Goal: Information Seeking & Learning: Compare options

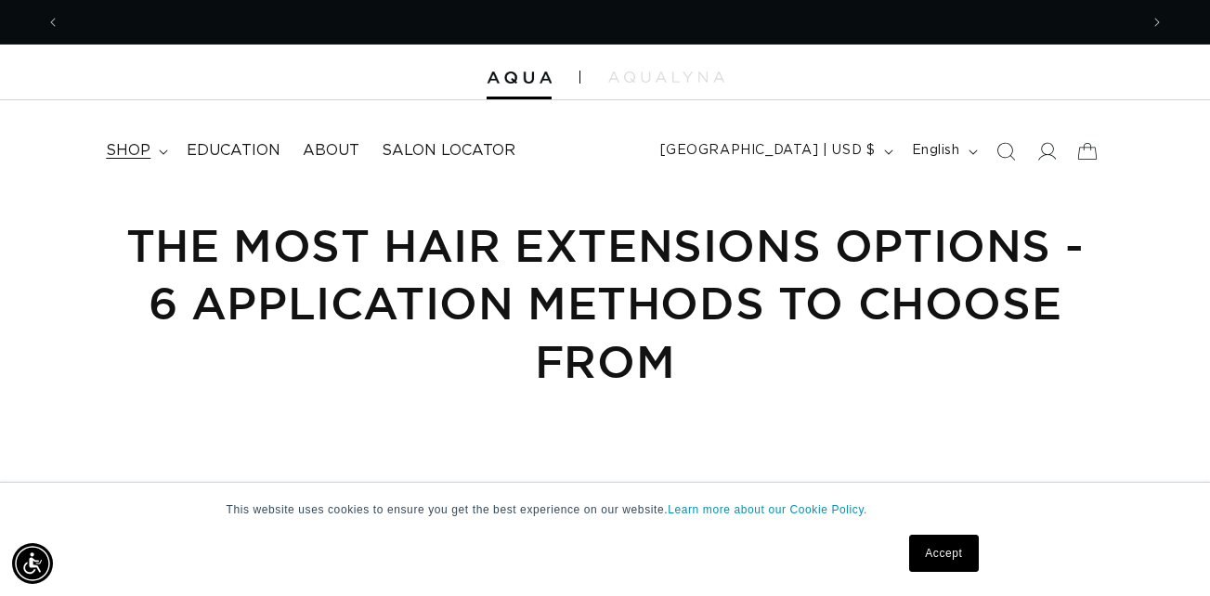
click at [149, 144] on span "shop" at bounding box center [128, 151] width 45 height 20
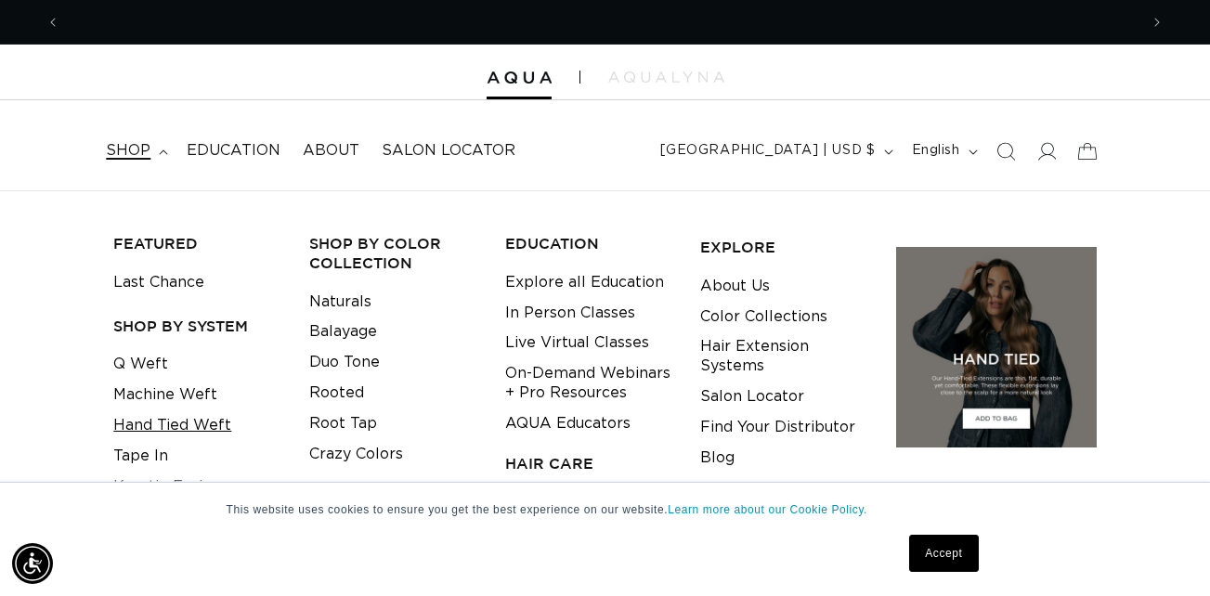
scroll to position [0, 2157]
click at [152, 371] on link "Q Weft" at bounding box center [140, 364] width 55 height 31
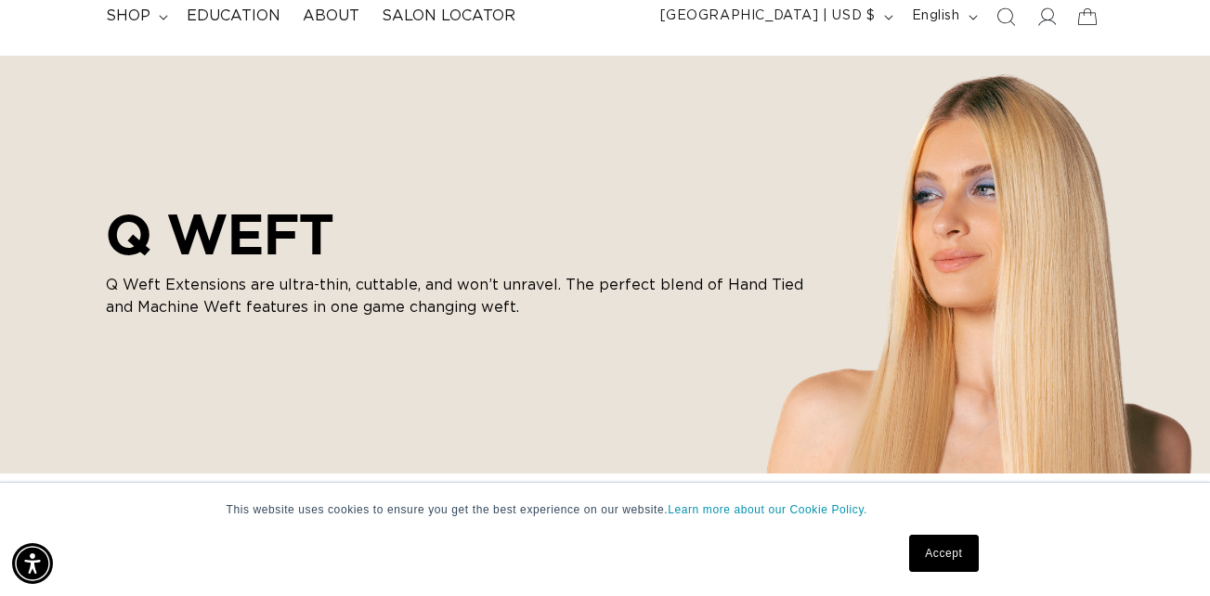
scroll to position [0, 1079]
click at [940, 560] on link "Accept" at bounding box center [943, 553] width 69 height 37
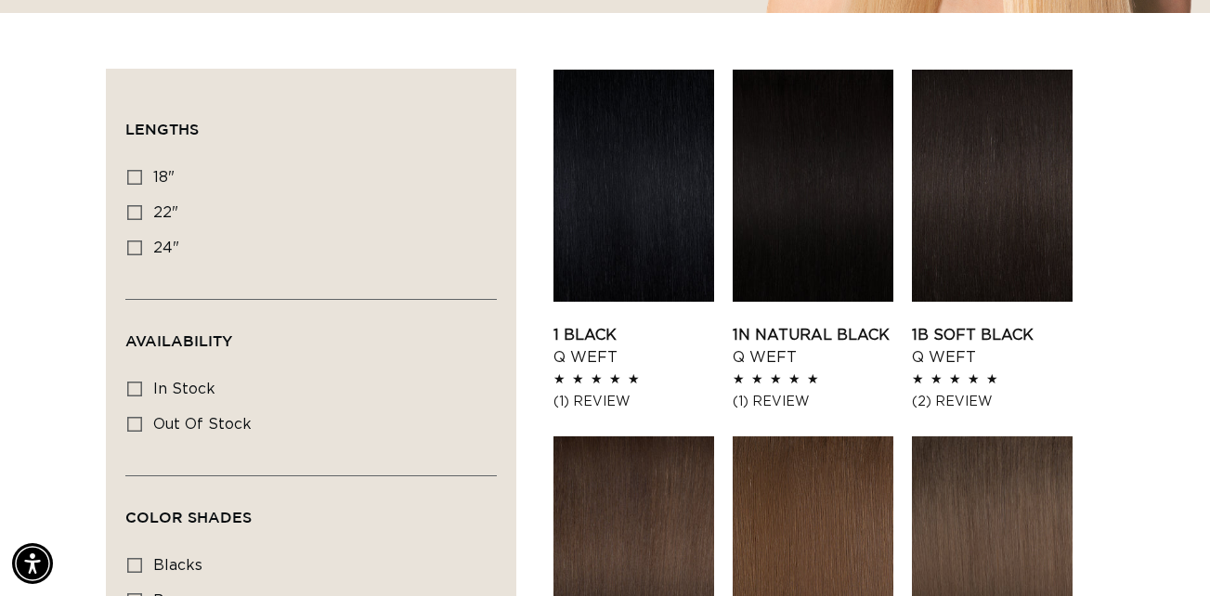
scroll to position [0, 2157]
click at [167, 244] on span "24"" at bounding box center [166, 248] width 26 height 15
click at [142, 244] on input "24" 24" (5 products)" at bounding box center [134, 248] width 15 height 15
checkbox input "true"
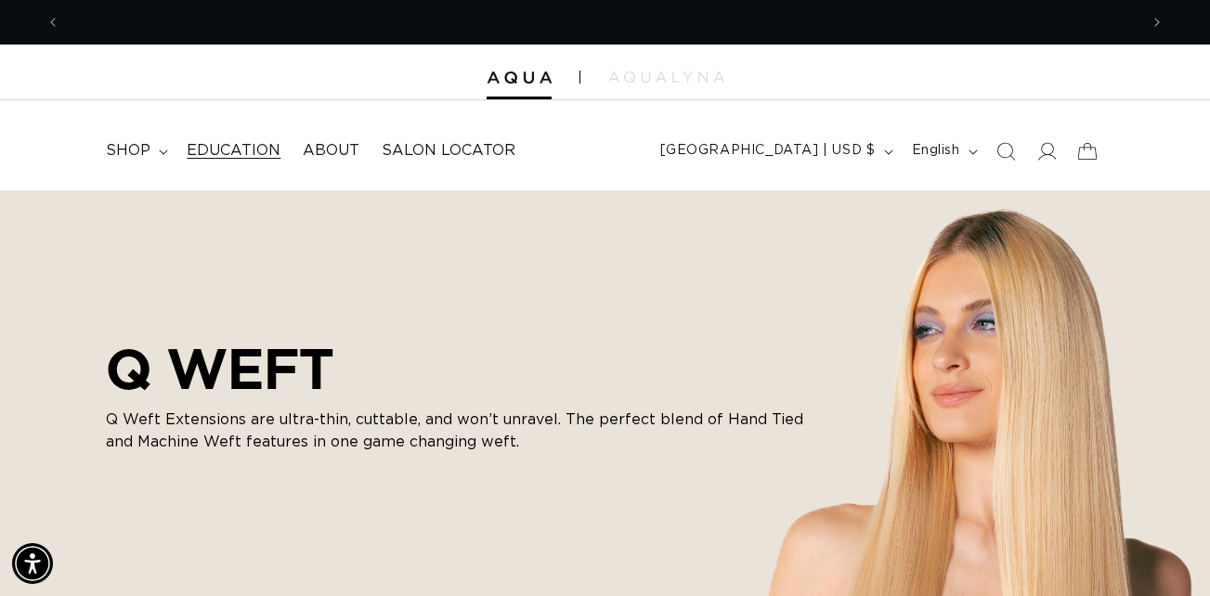
scroll to position [0, 1079]
click at [156, 140] on summary "shop" at bounding box center [135, 151] width 81 height 42
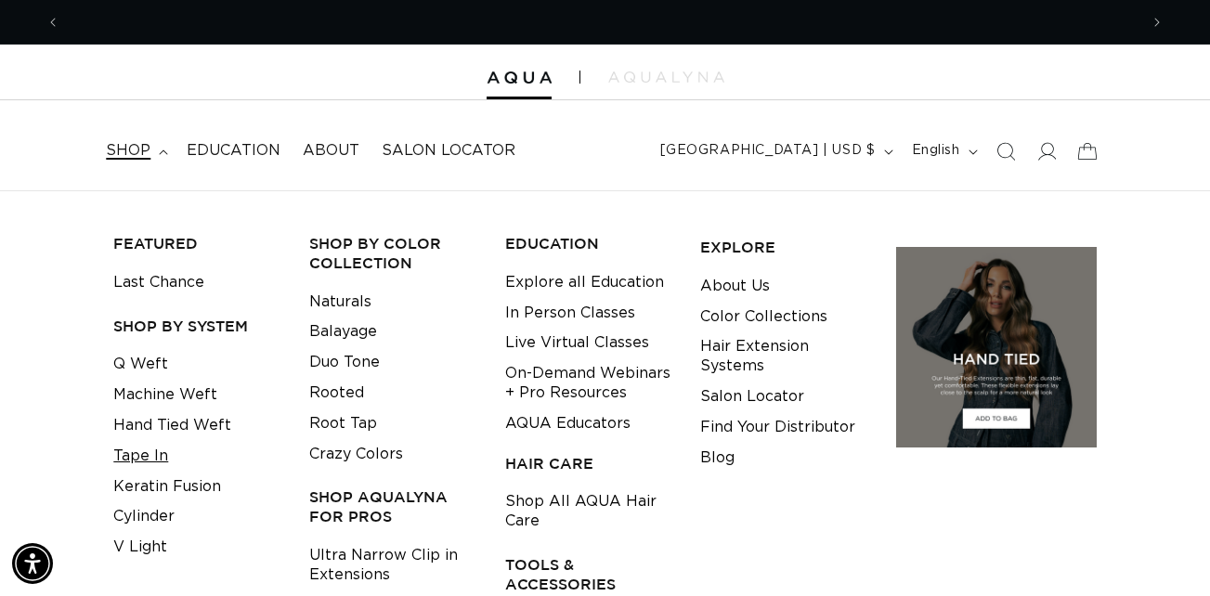
scroll to position [0, 2157]
click at [150, 420] on link "Hand Tied Weft" at bounding box center [172, 426] width 118 height 31
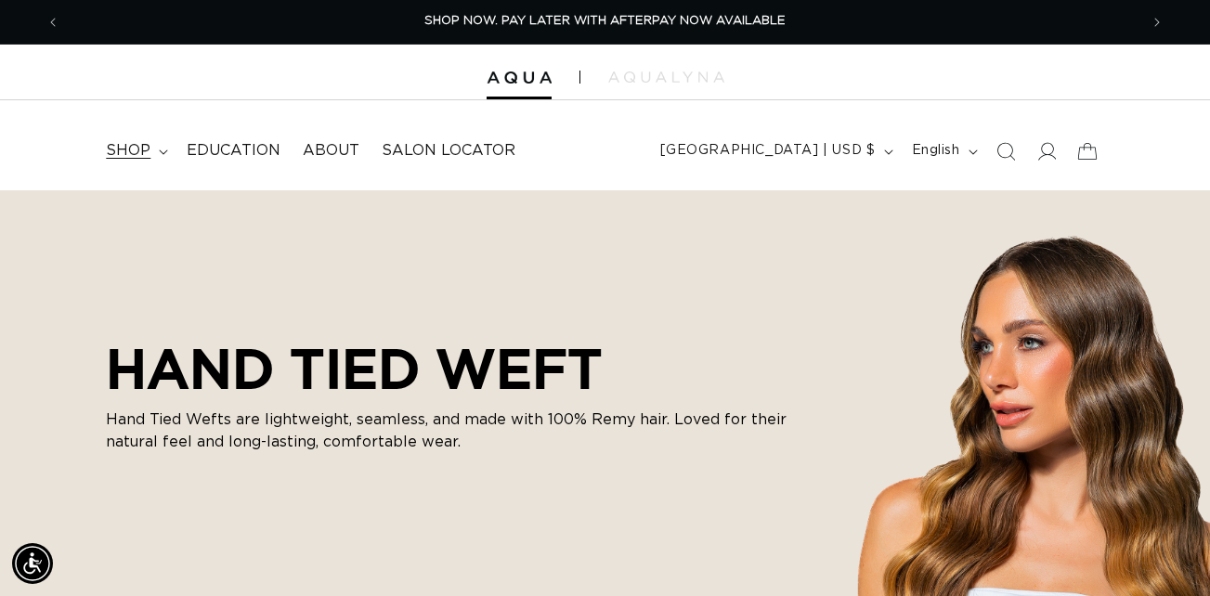
click at [137, 162] on summary "shop" at bounding box center [135, 151] width 81 height 42
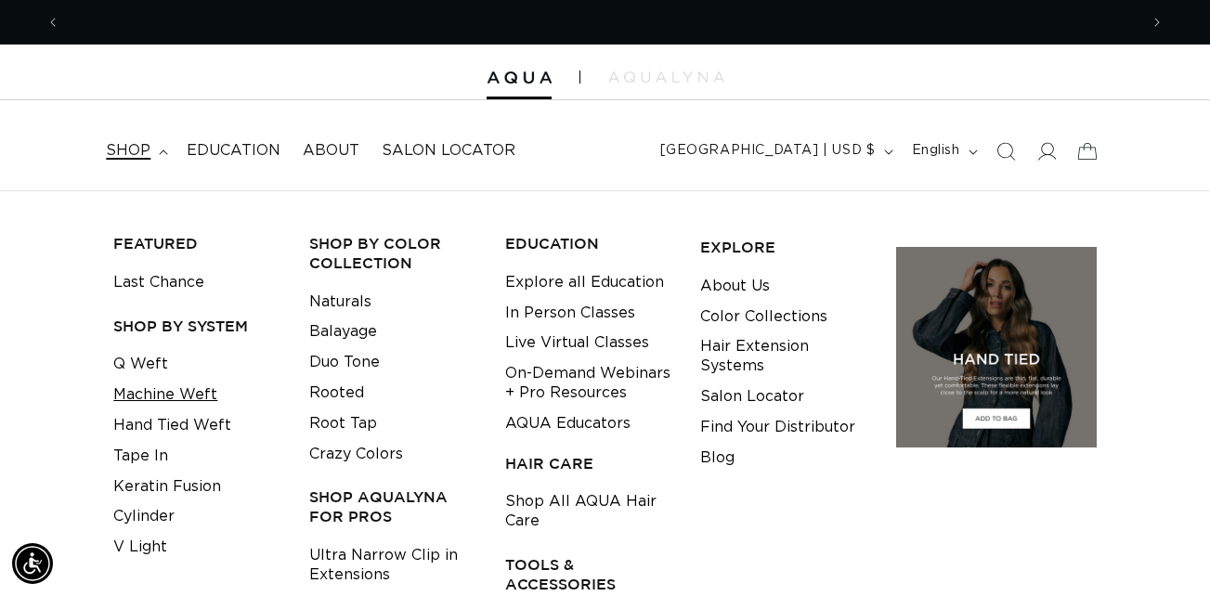
scroll to position [0, 2157]
click at [156, 399] on link "Machine Weft" at bounding box center [165, 395] width 104 height 31
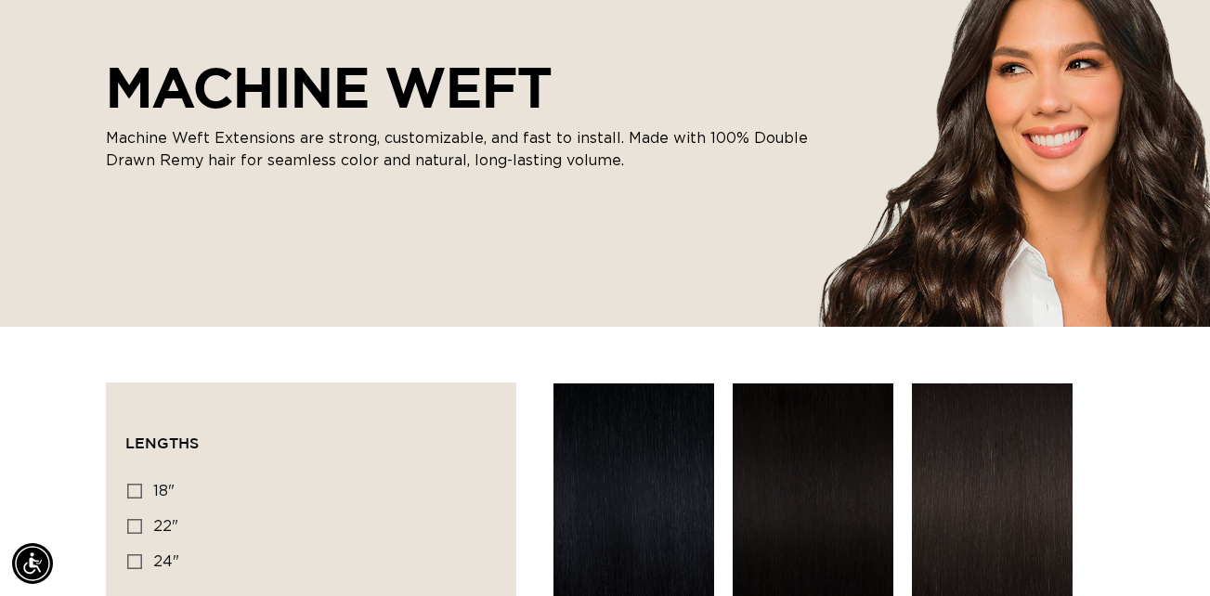
scroll to position [365, 0]
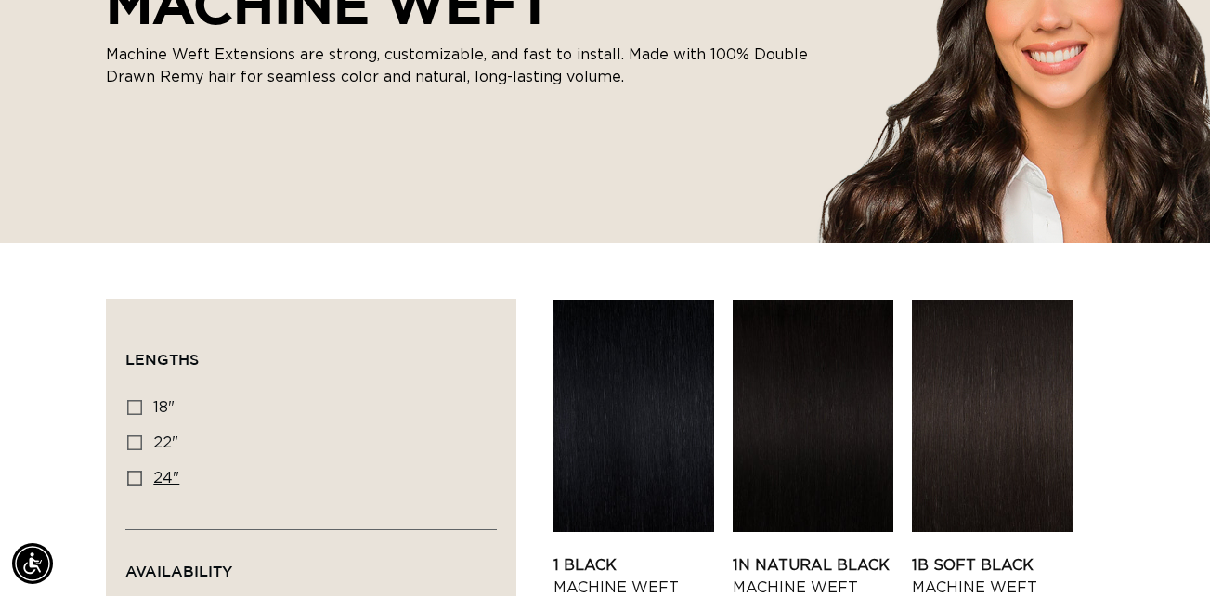
click at [158, 491] on label "24" 24" (27 products)" at bounding box center [305, 479] width 357 height 35
click at [142, 486] on input "24" 24" (27 products)" at bounding box center [134, 478] width 15 height 15
checkbox input "true"
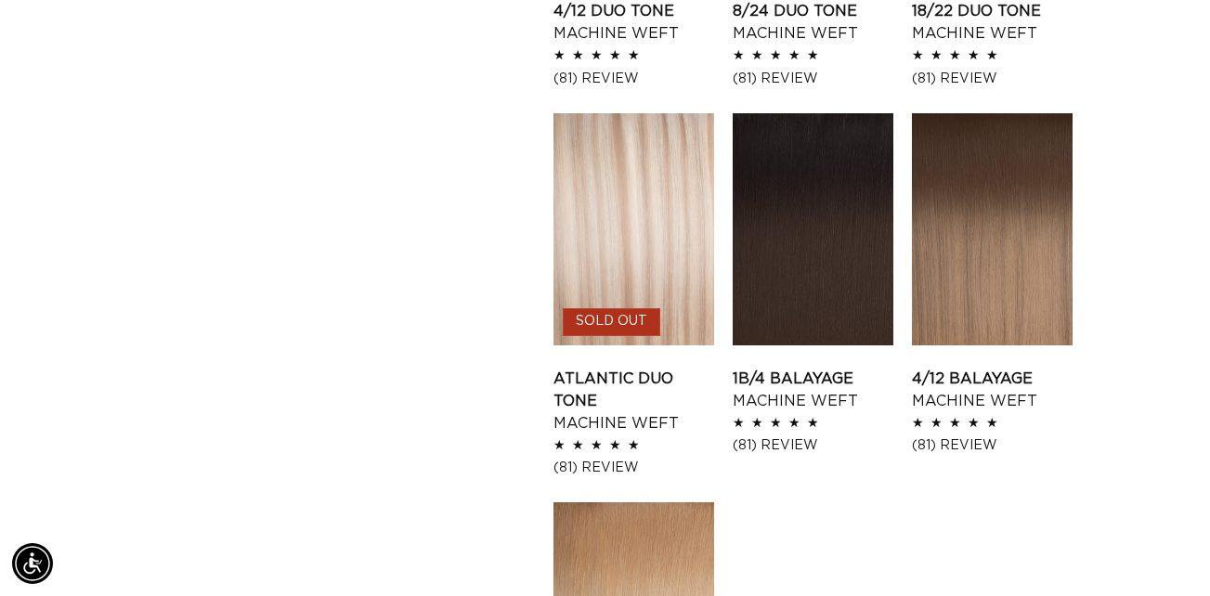
scroll to position [2045, 0]
click at [978, 367] on link "4/12 Balayage Machine Weft" at bounding box center [992, 389] width 161 height 45
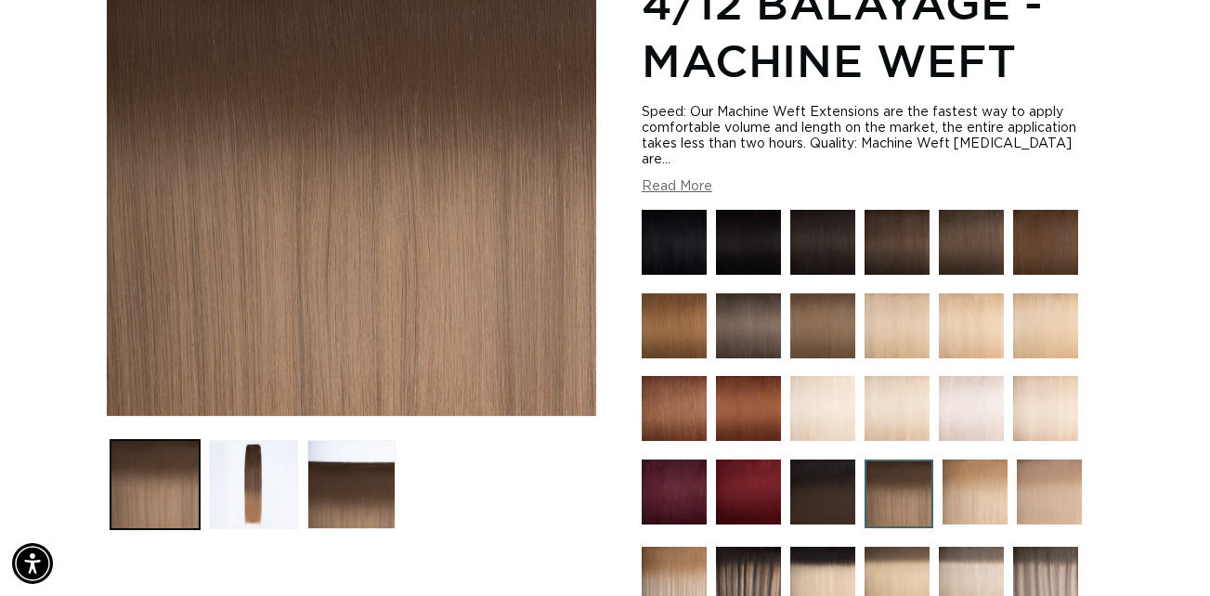
scroll to position [308, 0]
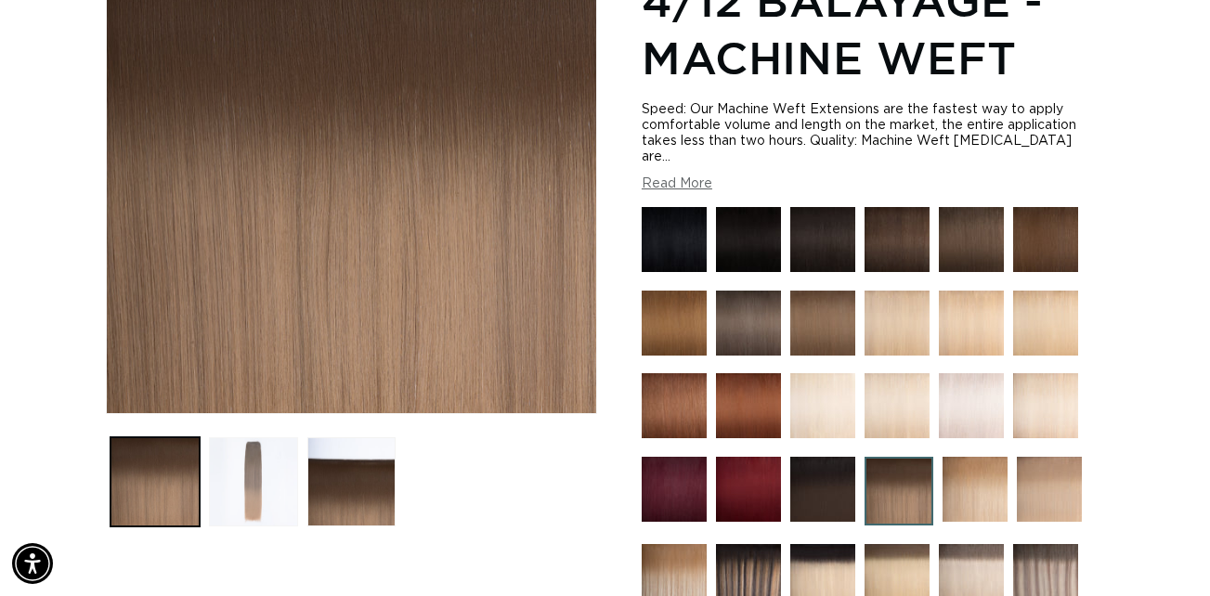
click at [223, 464] on button "Load image 2 in gallery view" at bounding box center [253, 482] width 89 height 89
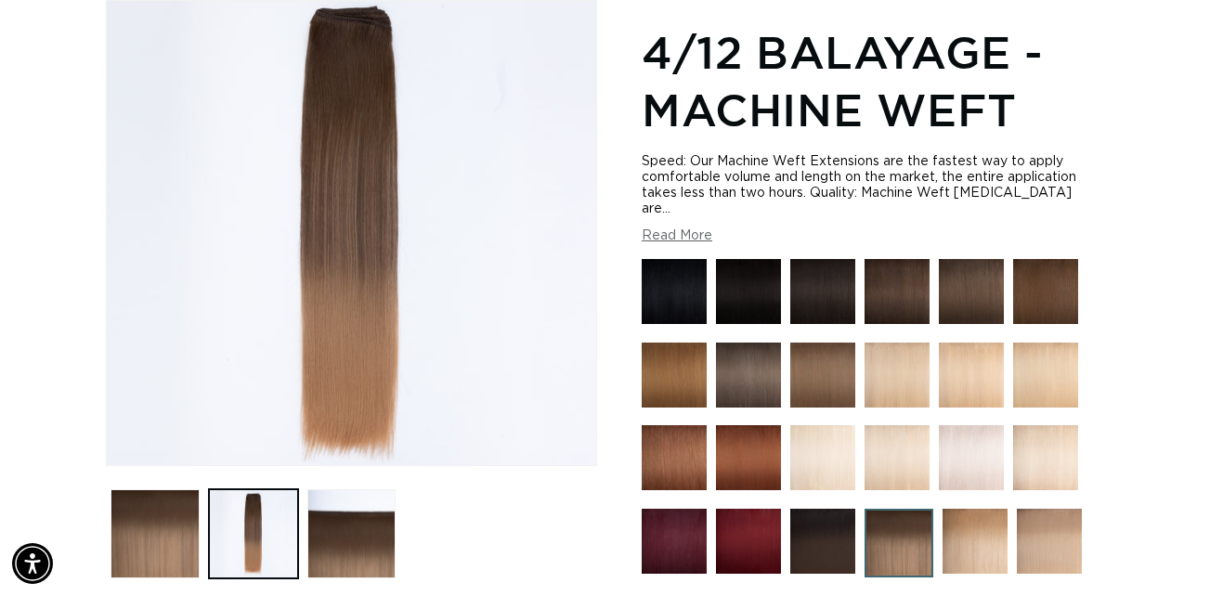
scroll to position [0, 2157]
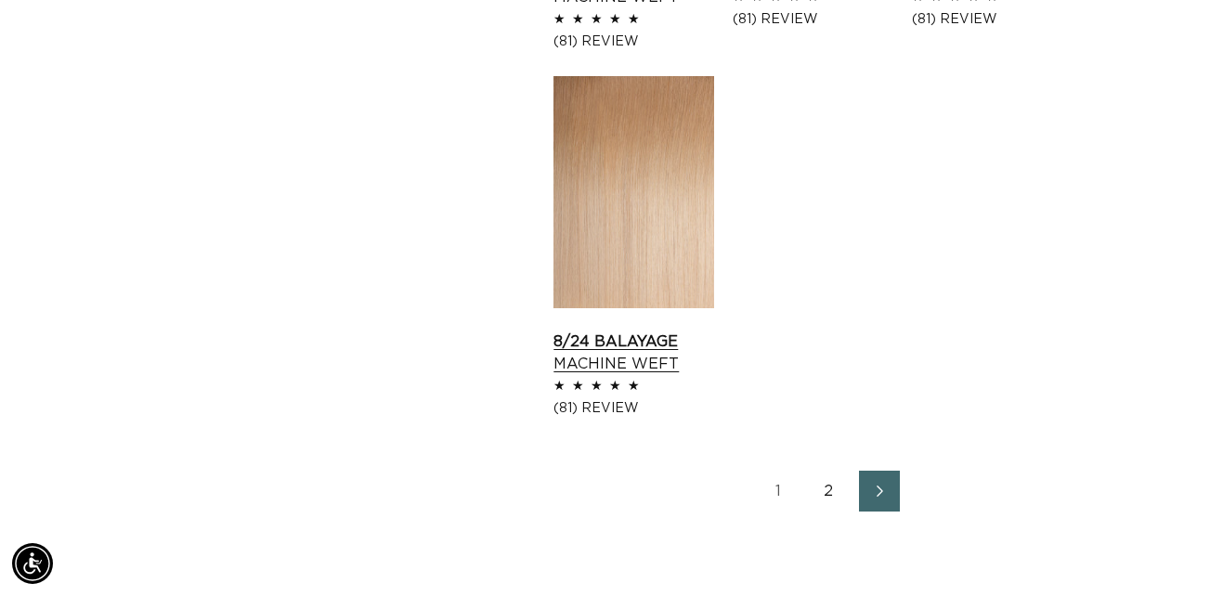
scroll to position [0, 1079]
click at [648, 331] on link "8/24 Balayage Machine Weft" at bounding box center [634, 353] width 161 height 45
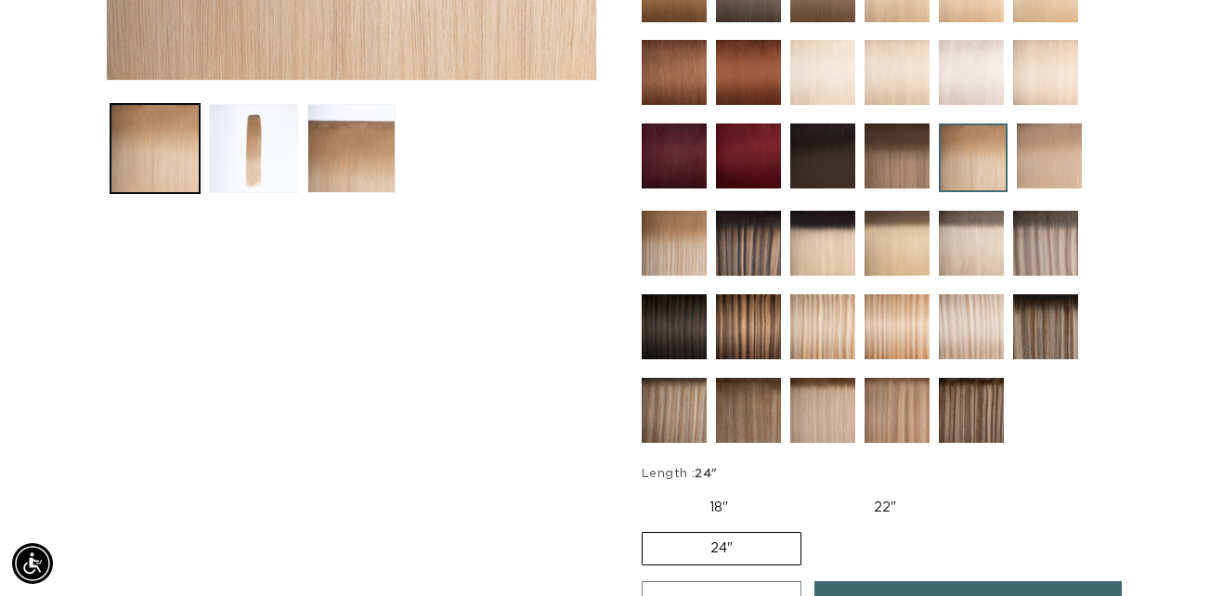
scroll to position [643, 0]
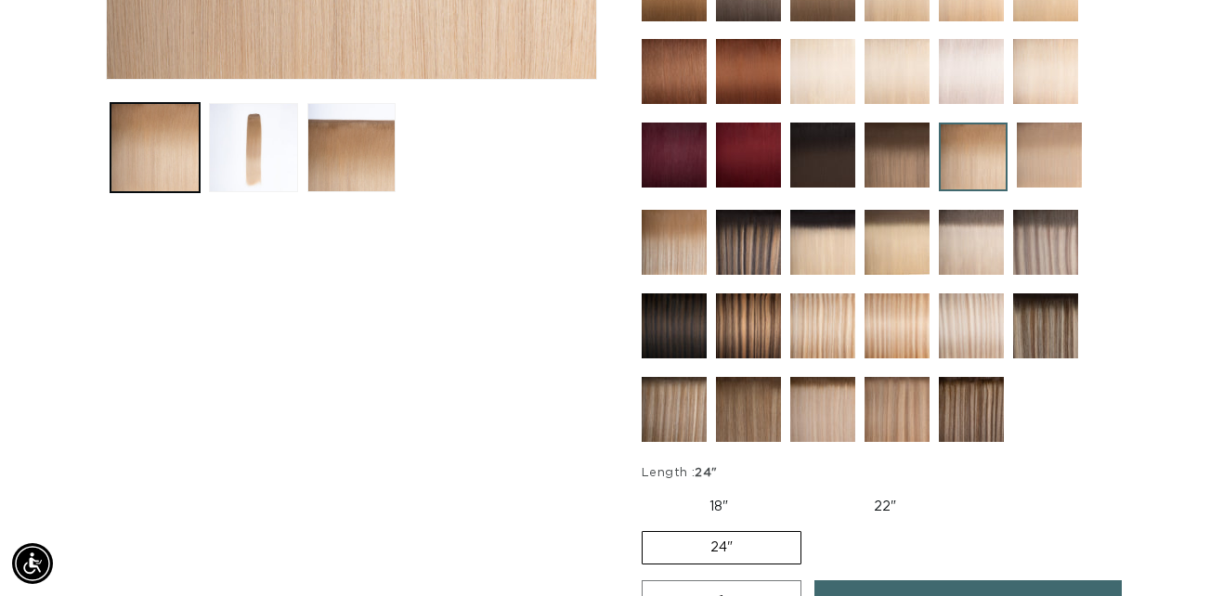
click at [726, 377] on img at bounding box center [748, 409] width 65 height 65
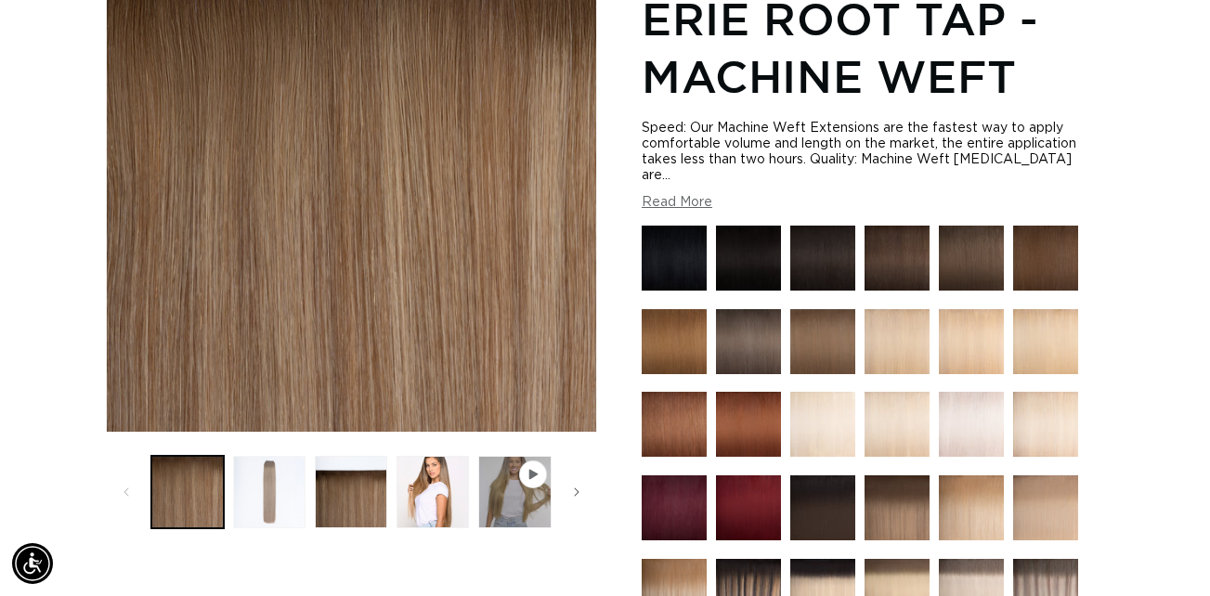
click at [276, 491] on button "Load image 2 in gallery view" at bounding box center [269, 492] width 72 height 72
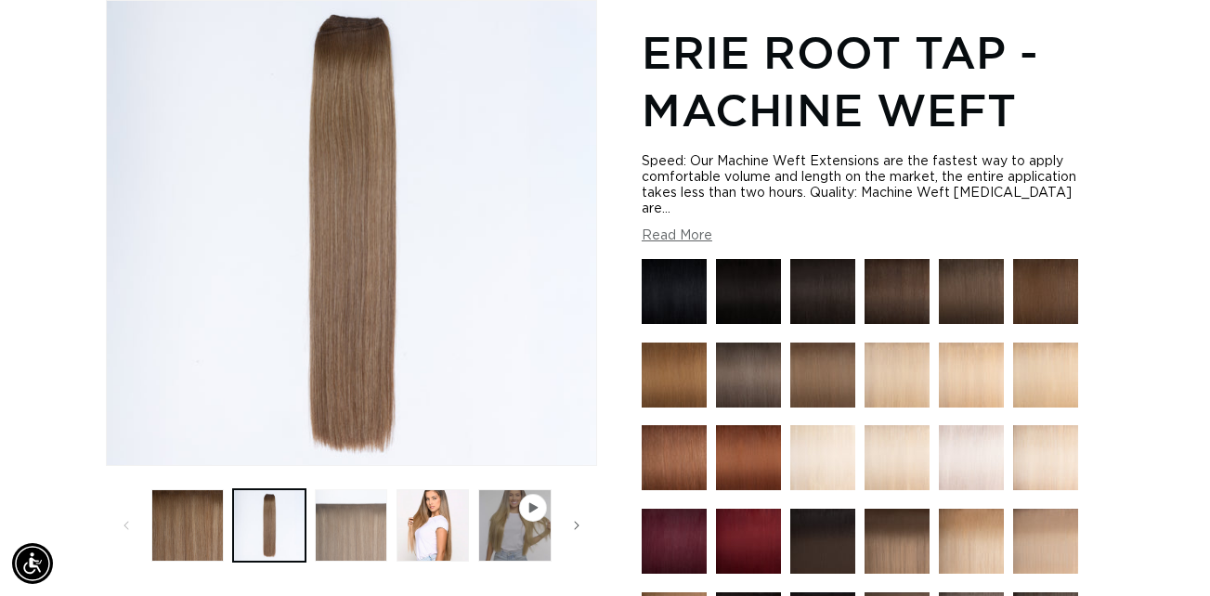
scroll to position [0, 1079]
click at [340, 518] on button "Load image 3 in gallery view" at bounding box center [351, 526] width 72 height 72
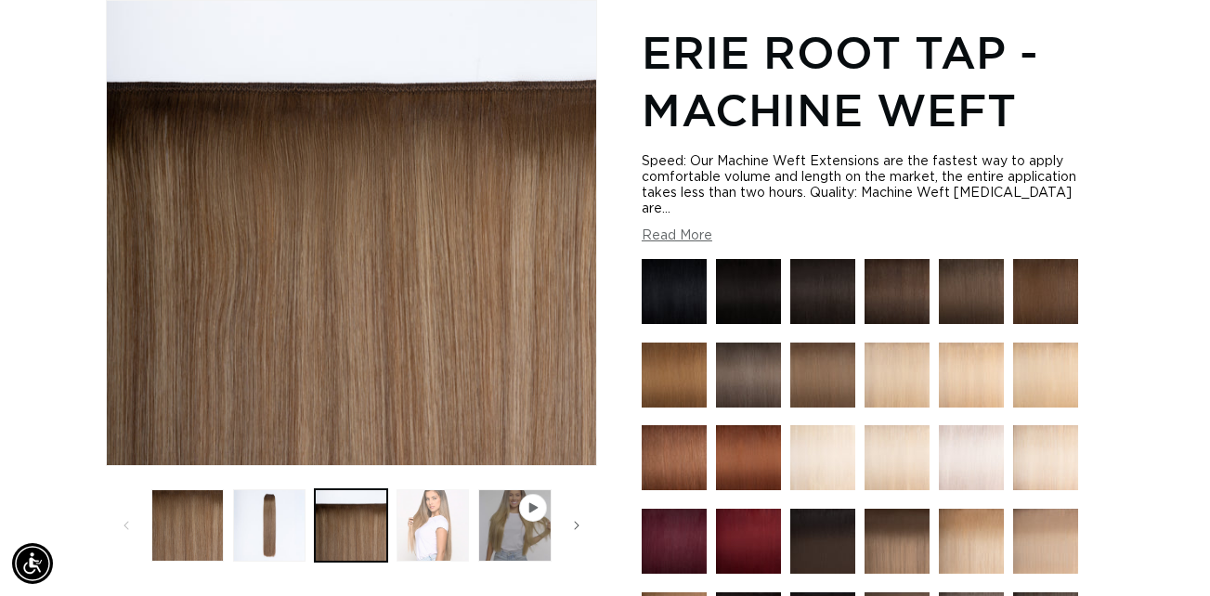
scroll to position [0, 2157]
click at [429, 527] on button "Load image 4 in gallery view" at bounding box center [433, 526] width 72 height 72
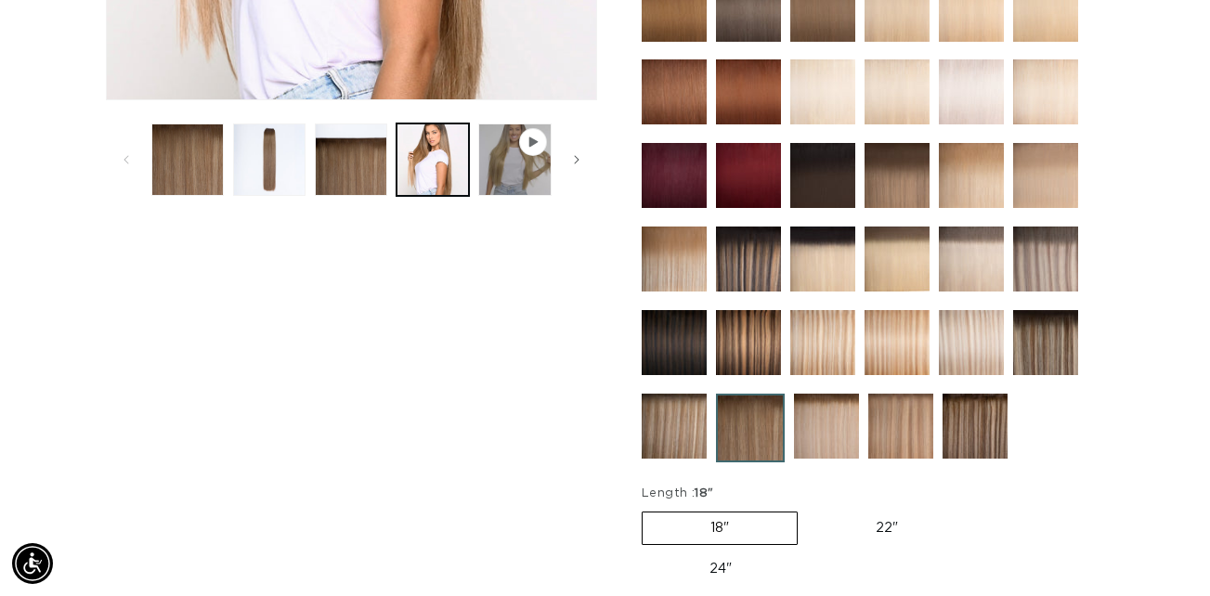
scroll to position [0, 1079]
click at [955, 399] on img at bounding box center [975, 426] width 65 height 65
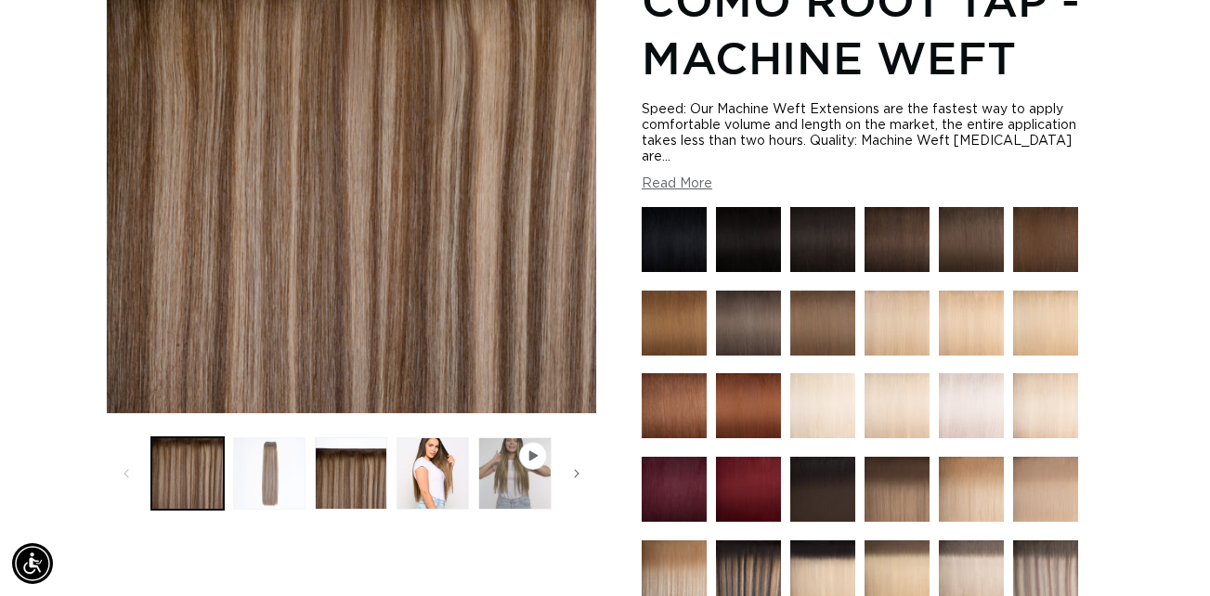
click at [286, 452] on button "Load image 2 in gallery view" at bounding box center [269, 474] width 72 height 72
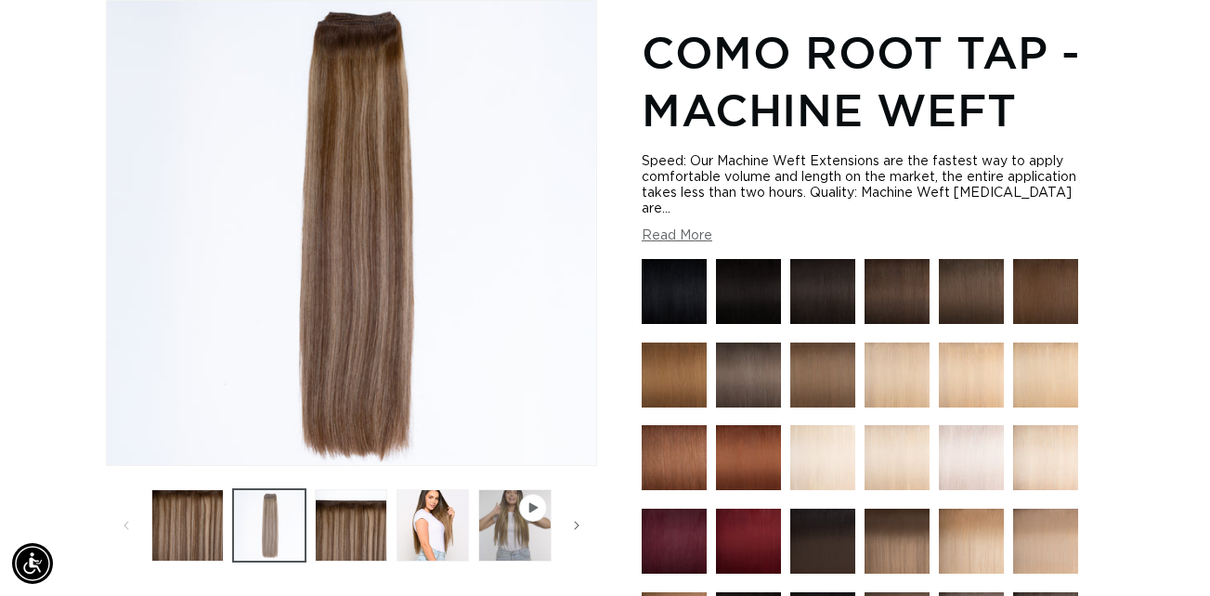
scroll to position [0, 1079]
click at [342, 538] on button "Load image 3 in gallery view" at bounding box center [351, 526] width 72 height 72
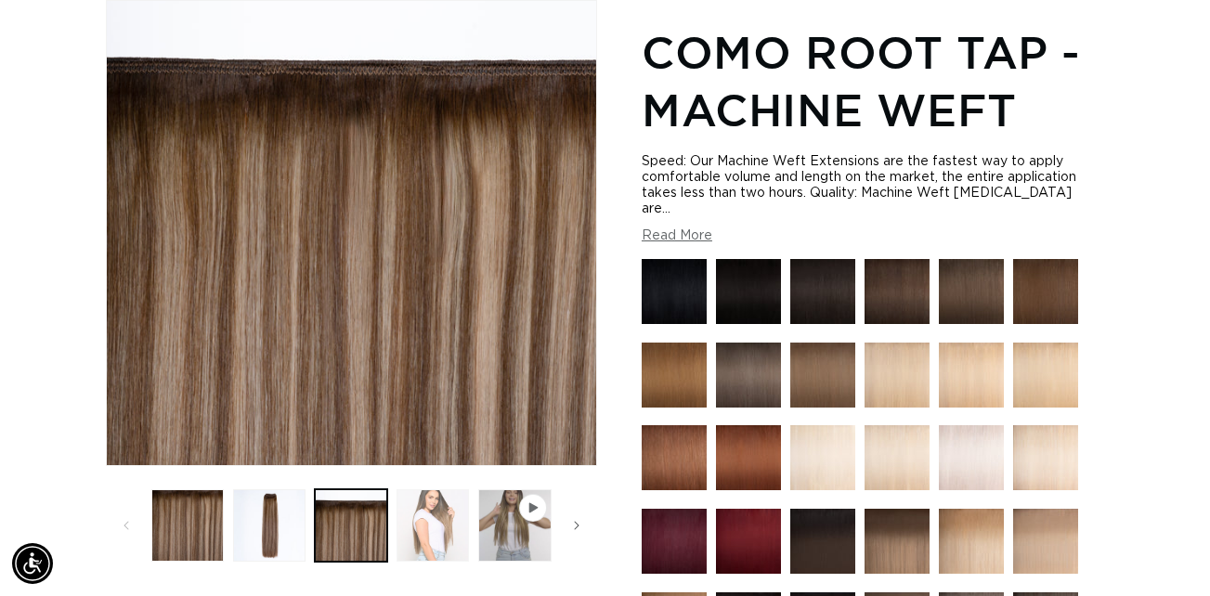
scroll to position [0, 0]
click at [436, 505] on button "Load image 4 in gallery view" at bounding box center [433, 526] width 72 height 72
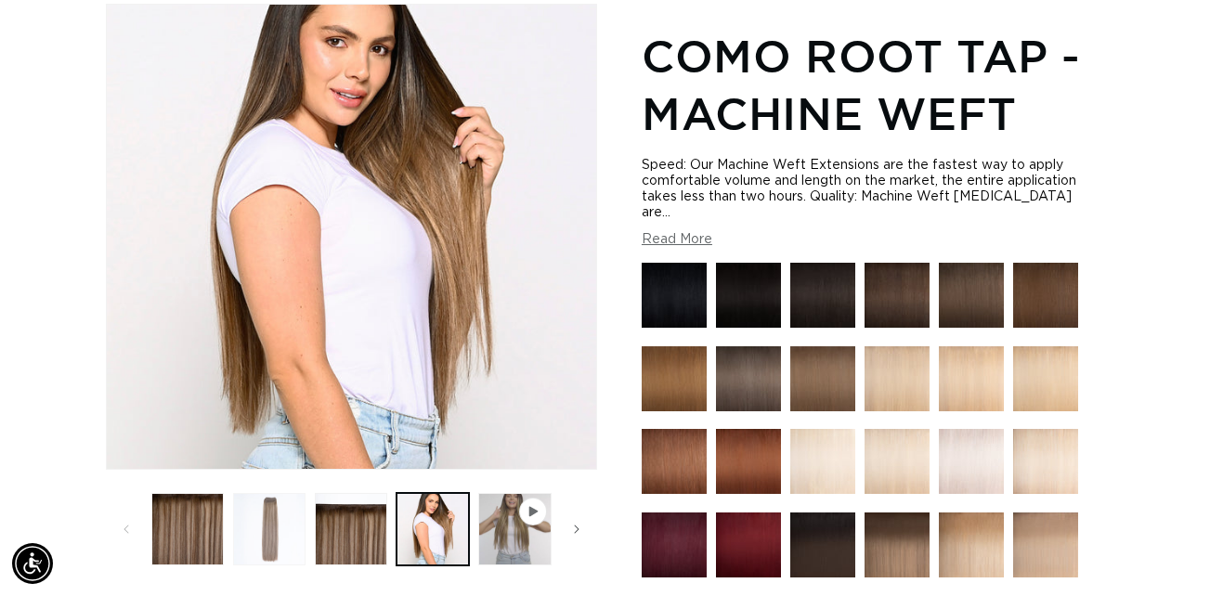
scroll to position [253, 0]
click at [277, 509] on button "Load image 2 in gallery view" at bounding box center [269, 529] width 72 height 72
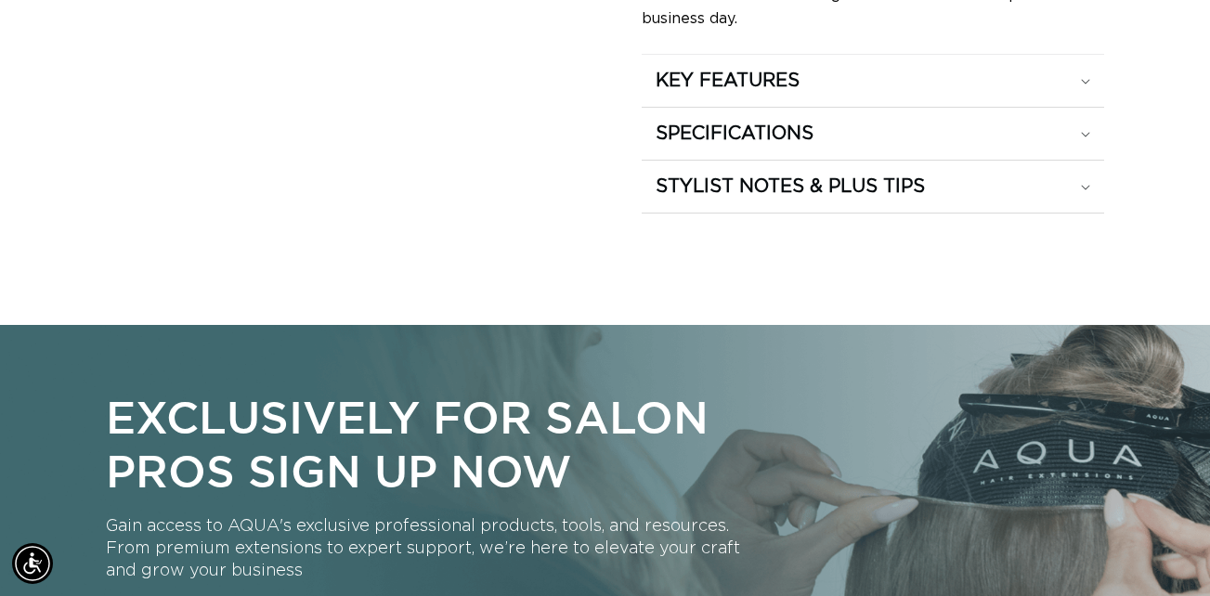
scroll to position [1363, 0]
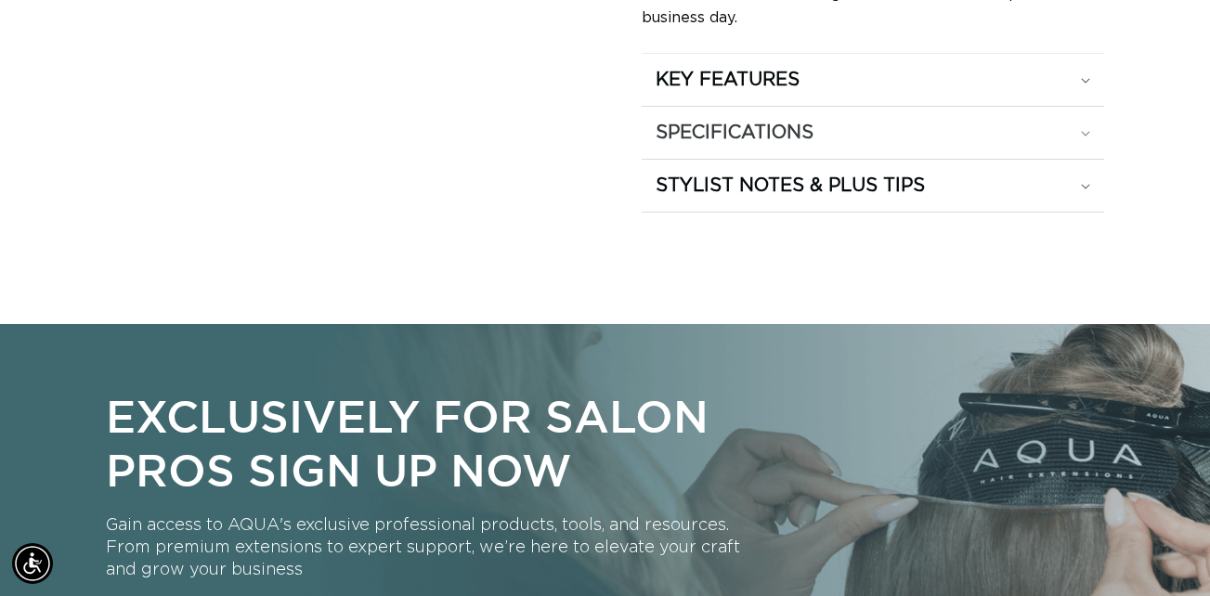
click at [706, 127] on h2 "SPECIFICATIONS" at bounding box center [735, 133] width 158 height 24
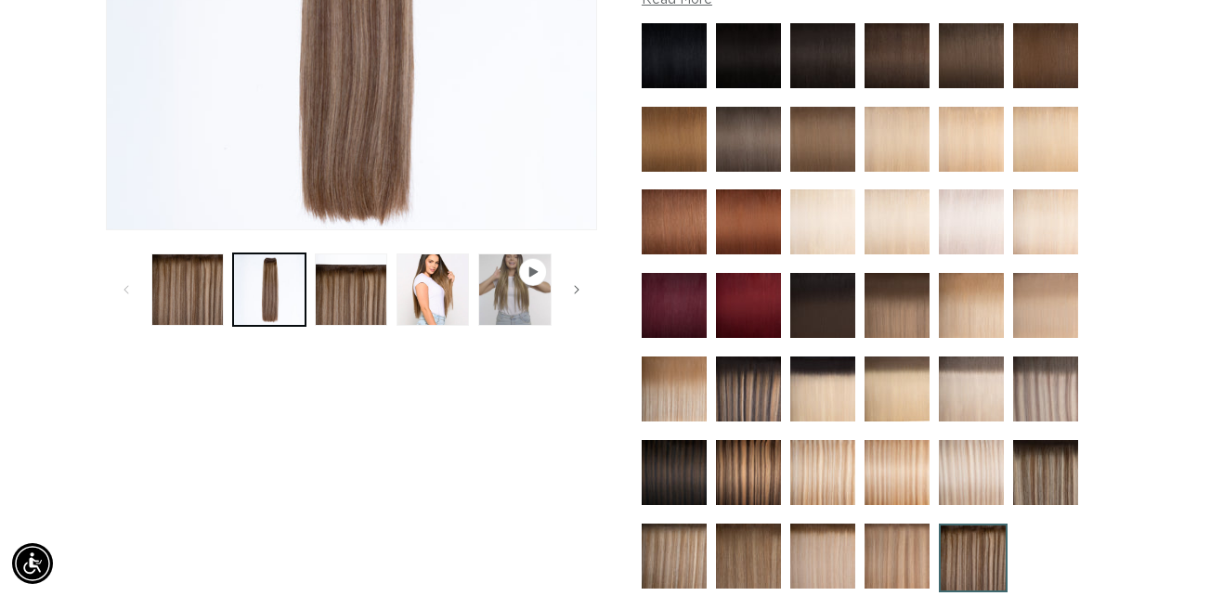
scroll to position [0, 0]
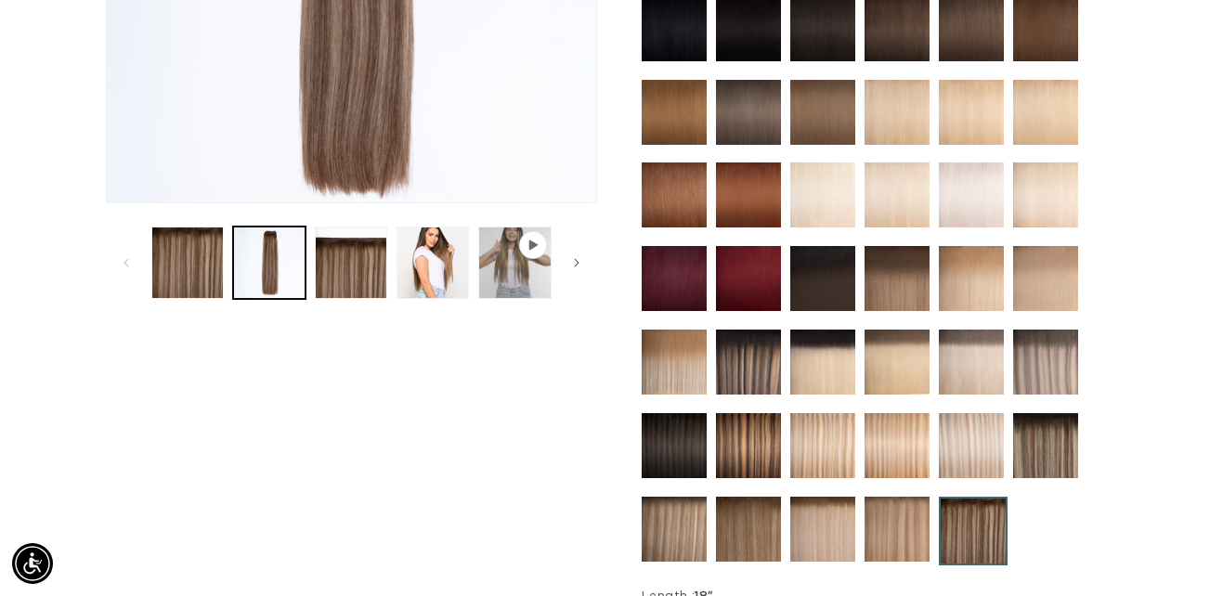
click at [1041, 424] on img at bounding box center [1046, 445] width 65 height 65
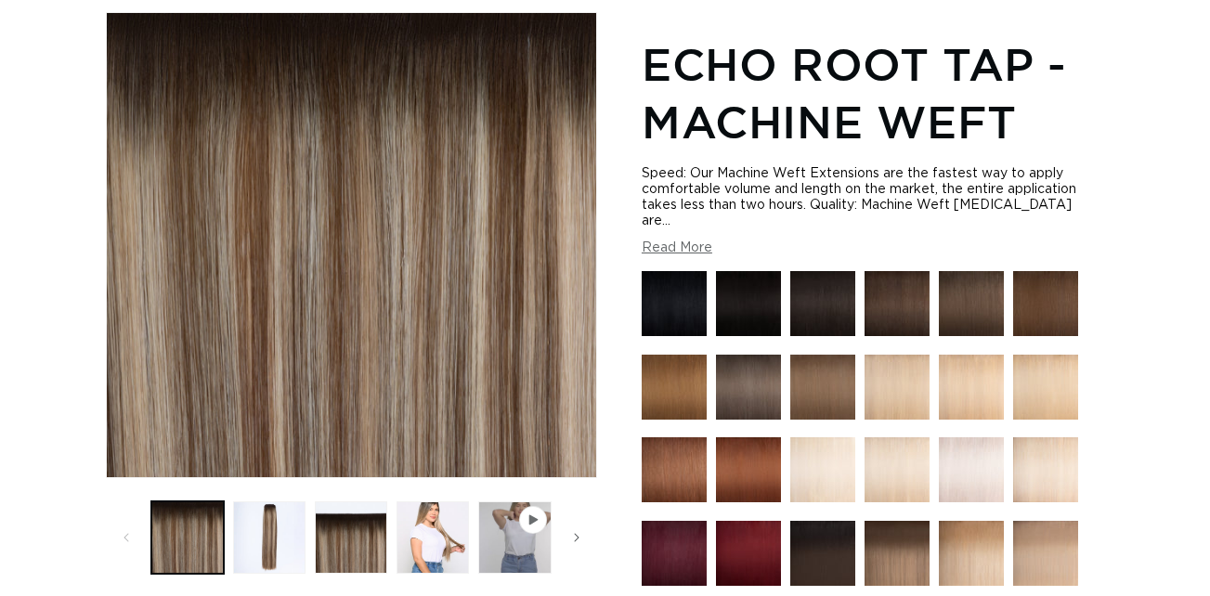
scroll to position [245, 0]
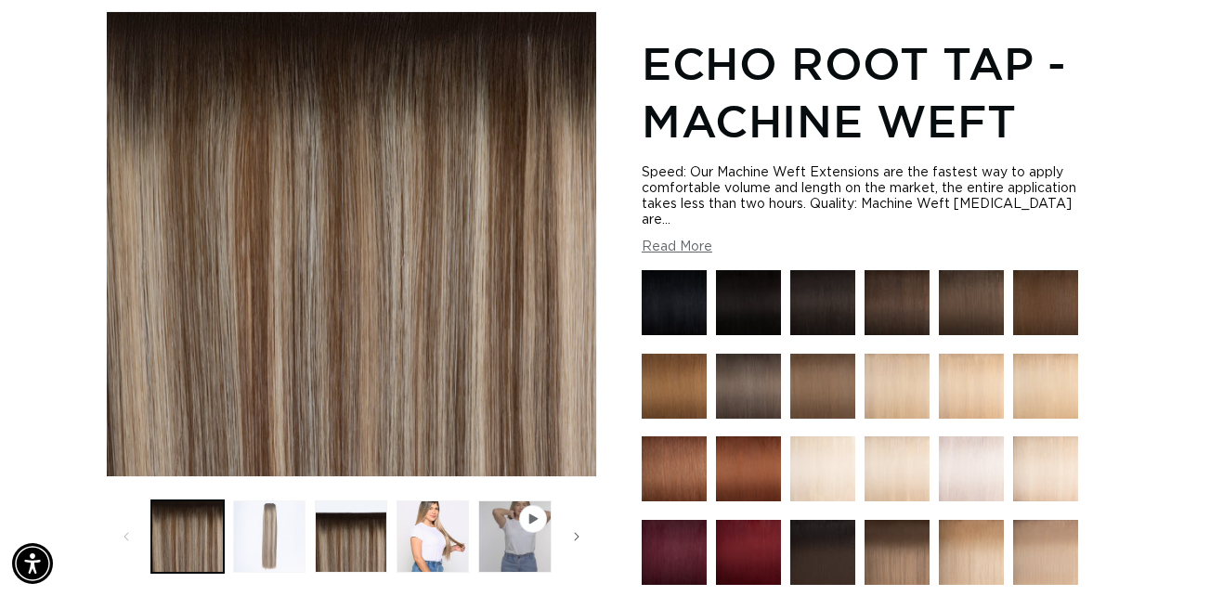
click at [261, 517] on button "Load image 2 in gallery view" at bounding box center [269, 537] width 72 height 72
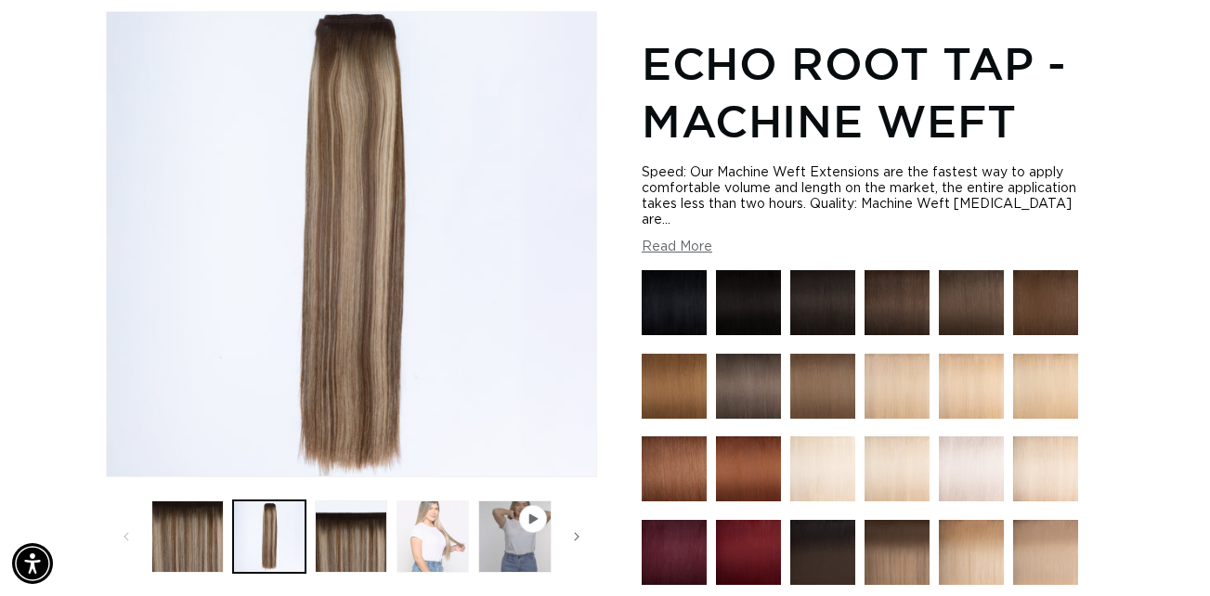
scroll to position [0, 2157]
click at [440, 526] on button "Load image 4 in gallery view" at bounding box center [433, 537] width 72 height 72
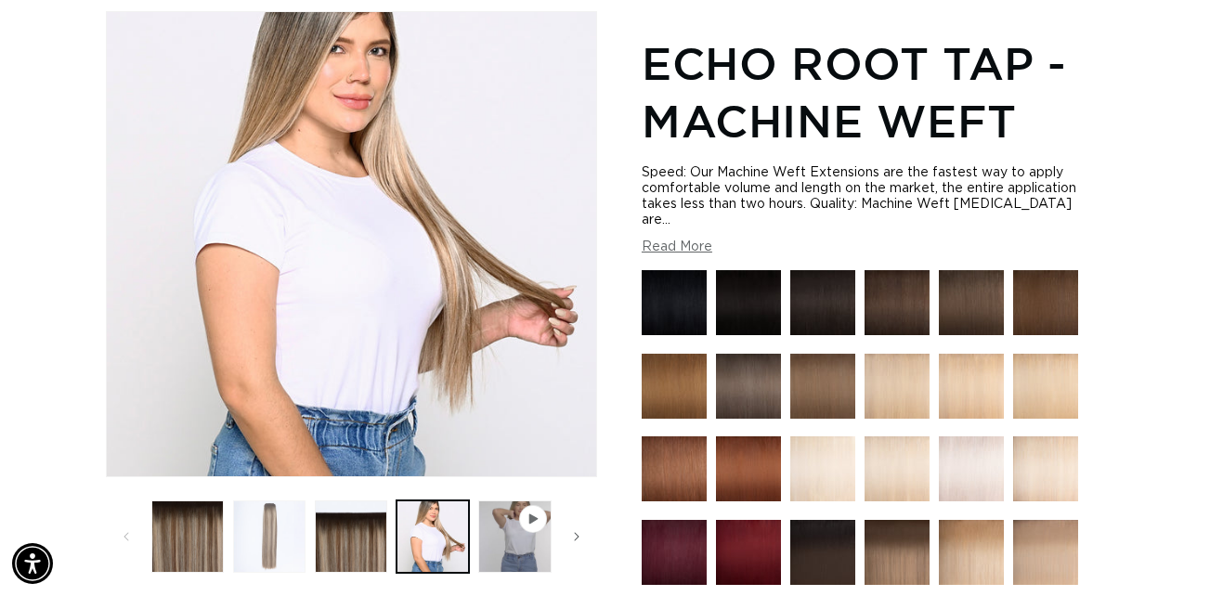
scroll to position [0, 0]
click at [295, 542] on button "Load image 2 in gallery view" at bounding box center [269, 537] width 72 height 72
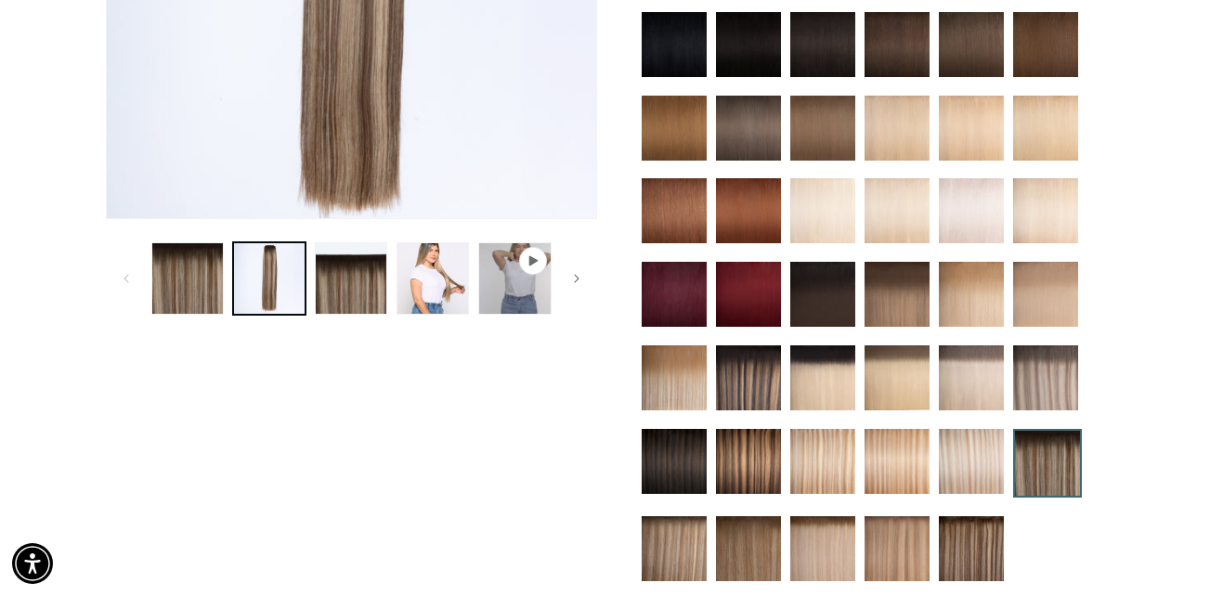
scroll to position [0, 1079]
click at [1051, 349] on img at bounding box center [1046, 378] width 65 height 65
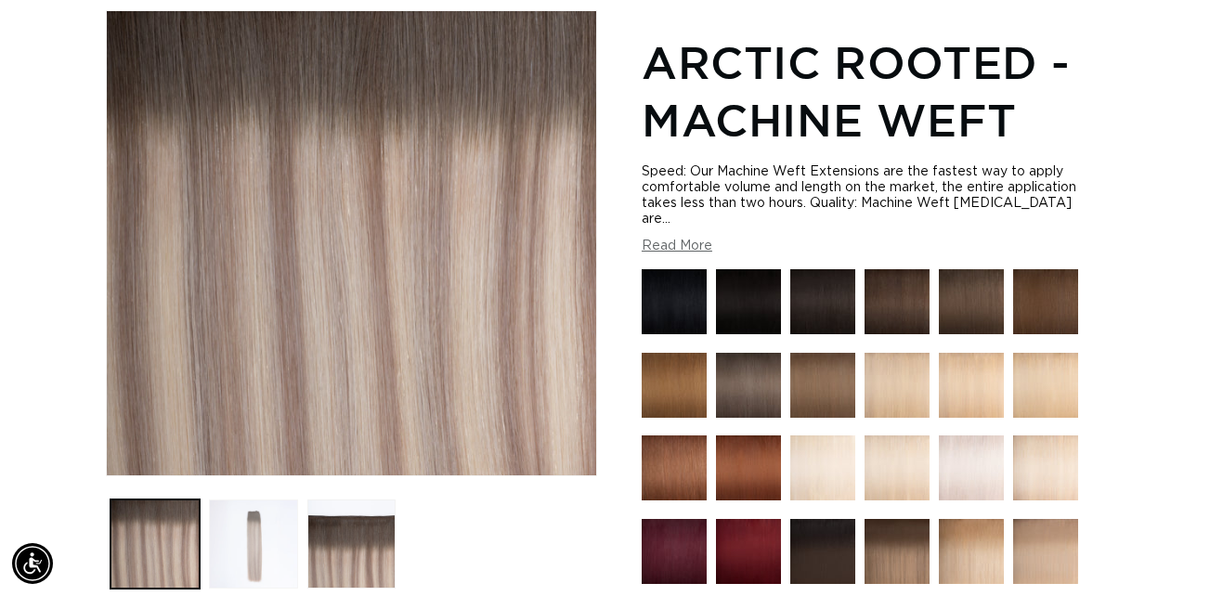
click at [268, 540] on button "Load image 2 in gallery view" at bounding box center [253, 544] width 89 height 89
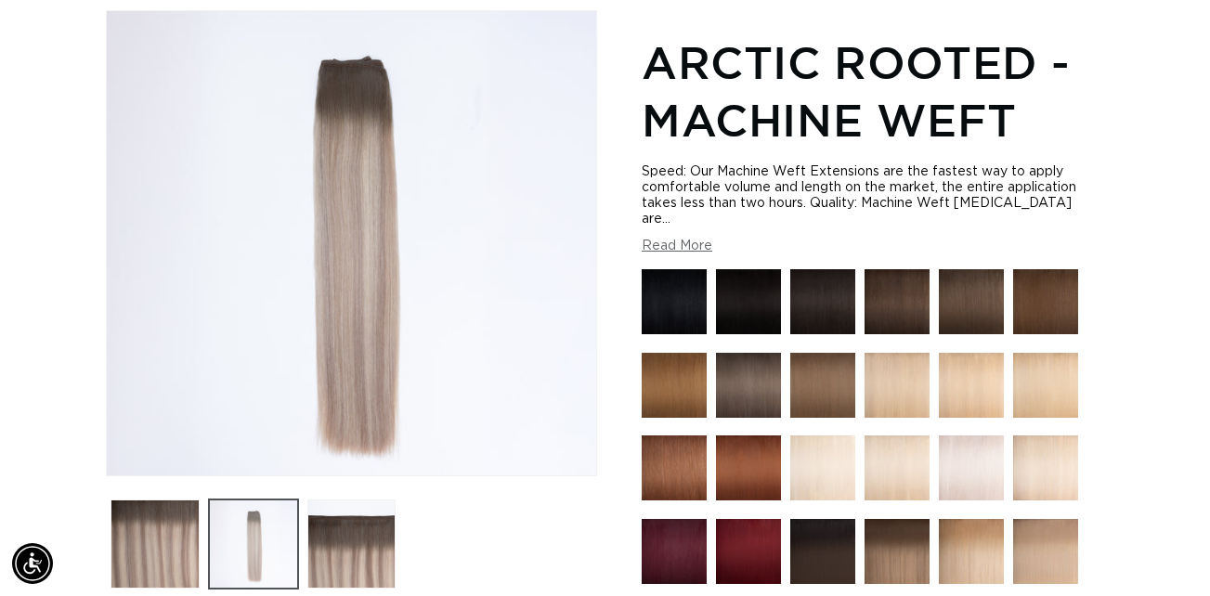
scroll to position [0, 1079]
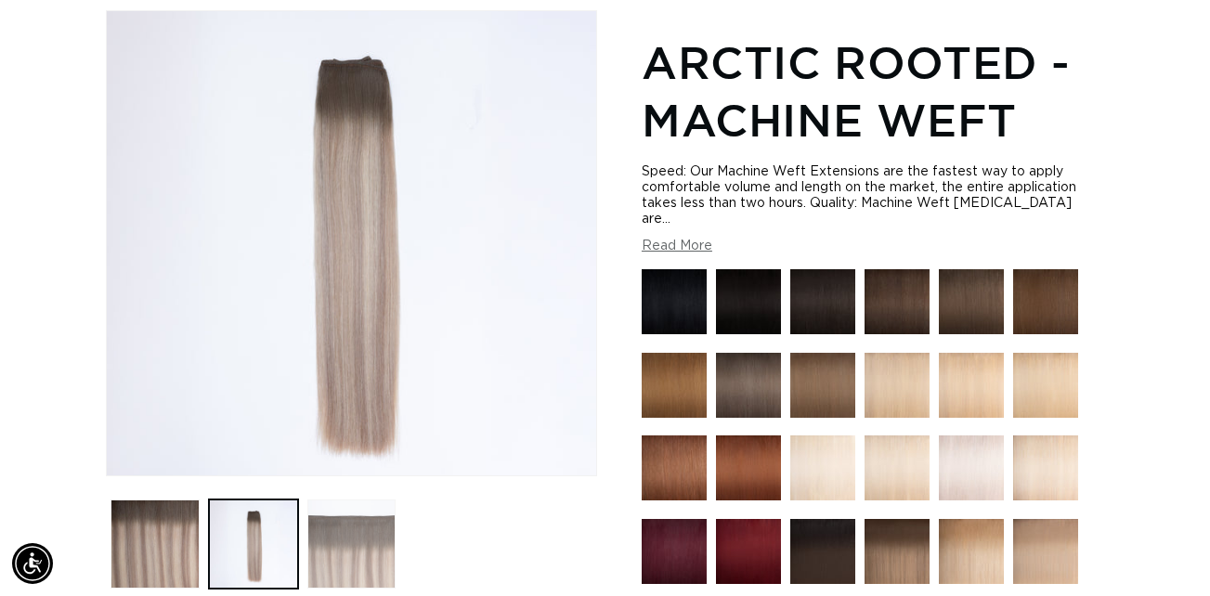
click at [318, 561] on button "Load image 3 in gallery view" at bounding box center [351, 544] width 89 height 89
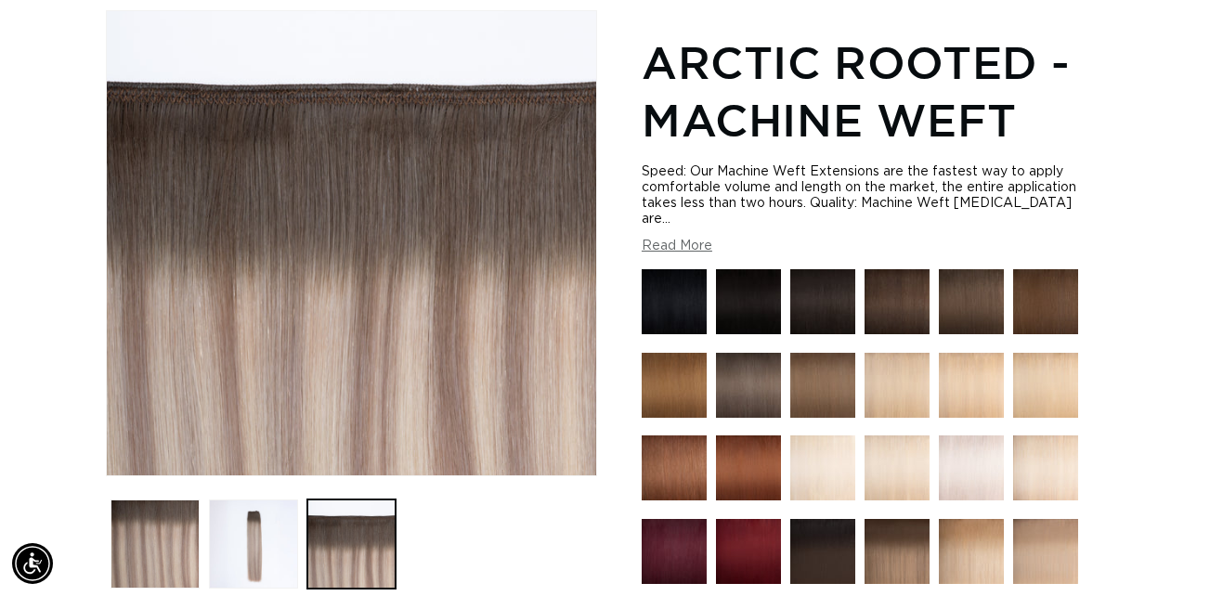
scroll to position [0, 0]
click at [250, 556] on button "Load image 2 in gallery view" at bounding box center [253, 544] width 89 height 89
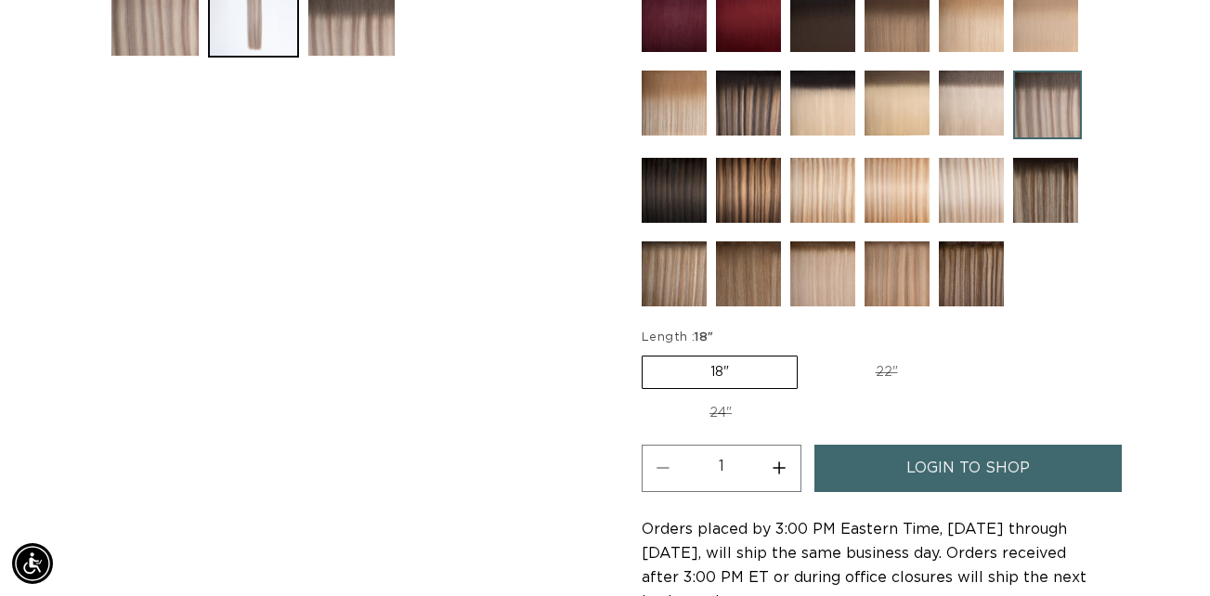
click at [713, 398] on label "24" Variant sold out or unavailable" at bounding box center [721, 414] width 158 height 32
click at [975, 353] on input "24" Variant sold out or unavailable" at bounding box center [975, 352] width 1 height 1
radio input "true"
